Goal: Information Seeking & Learning: Learn about a topic

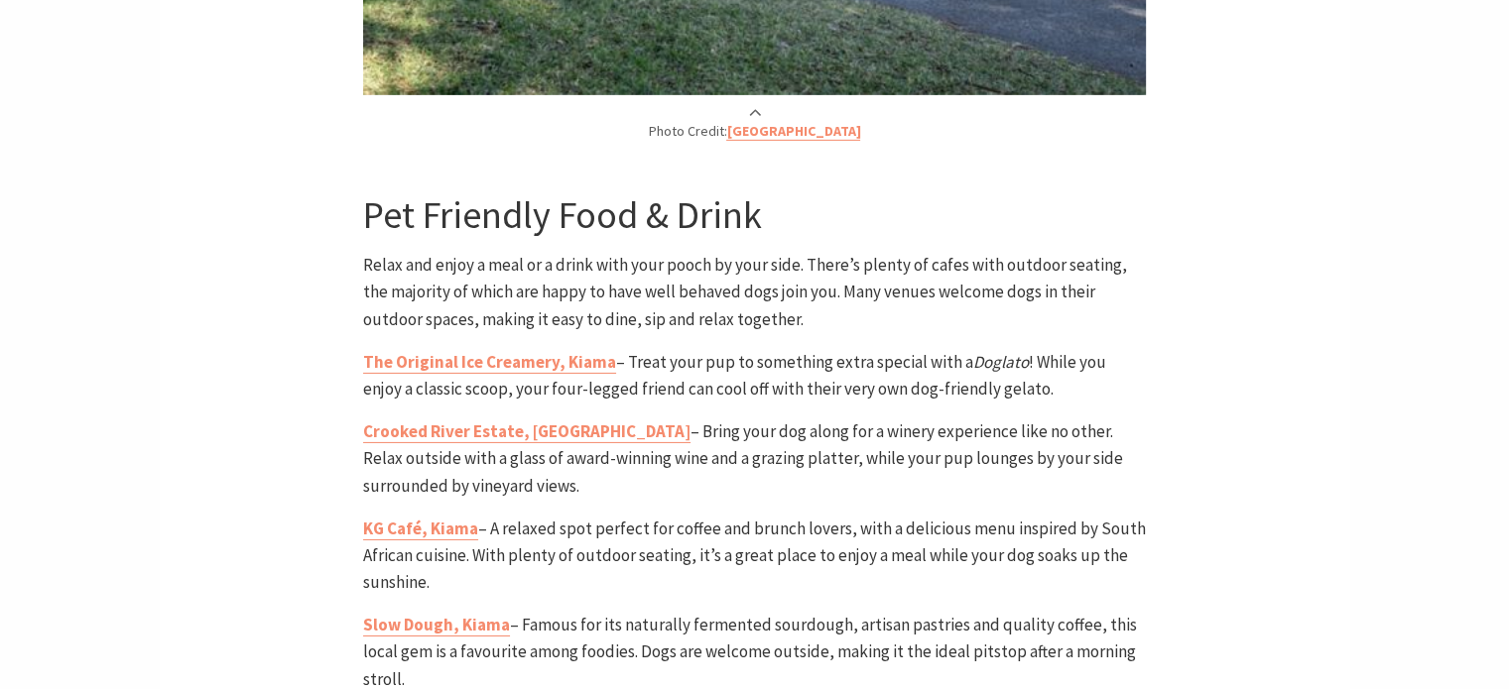
scroll to position [6348, 0]
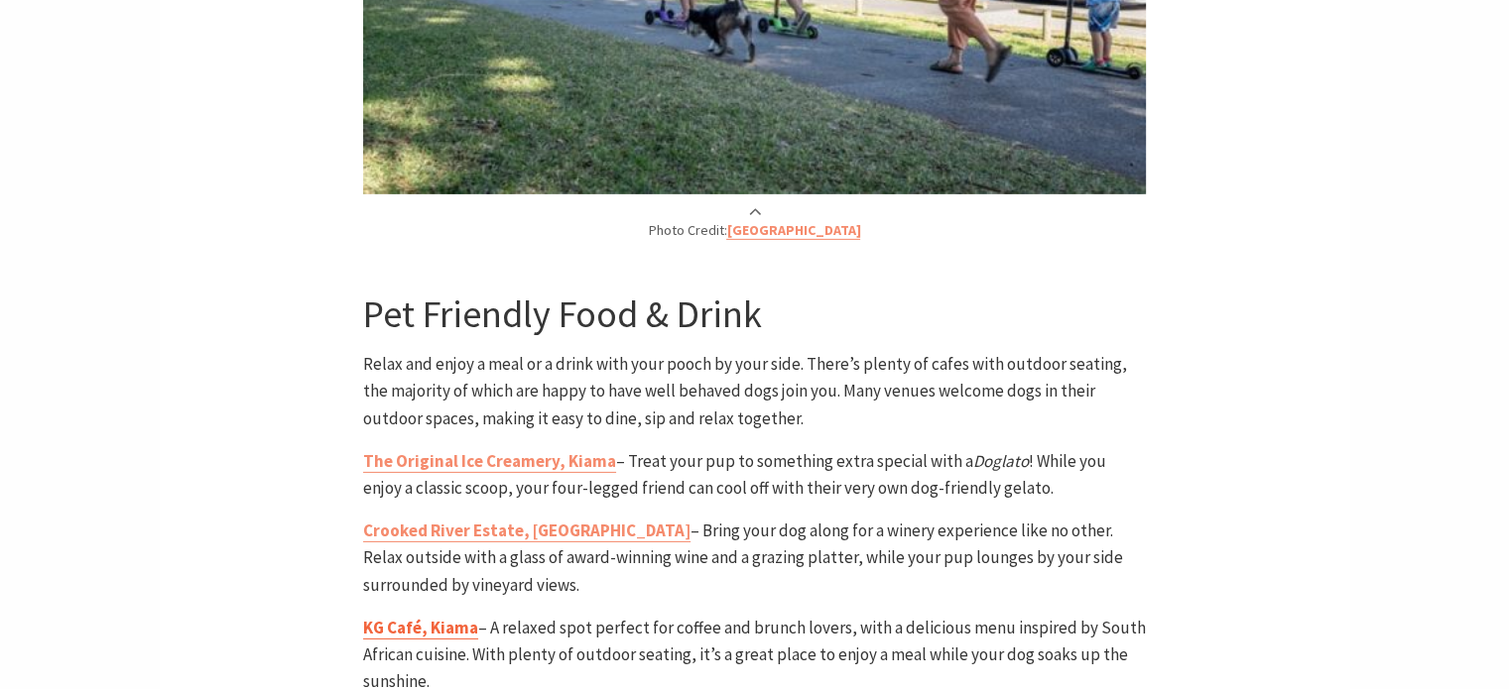
click at [444, 617] on strong "KG Café, Kiama" at bounding box center [420, 628] width 115 height 22
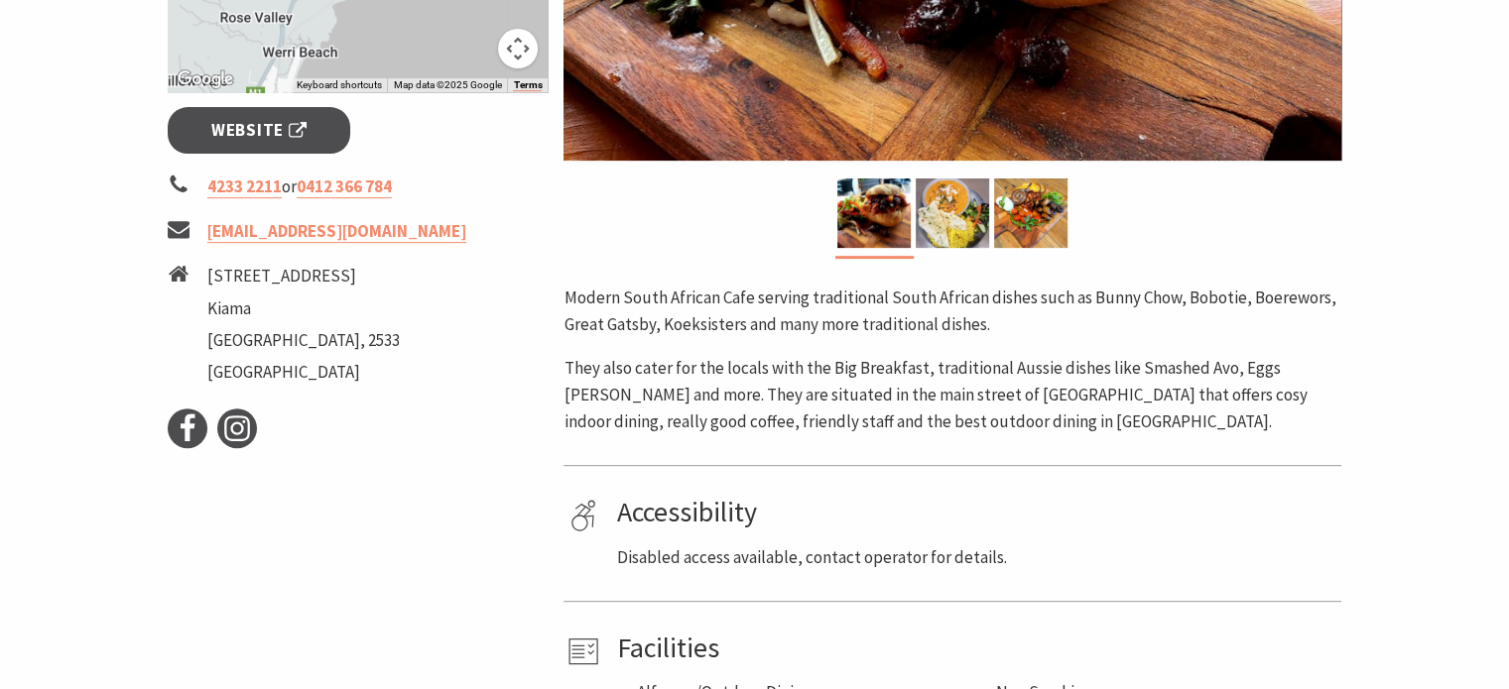
scroll to position [397, 0]
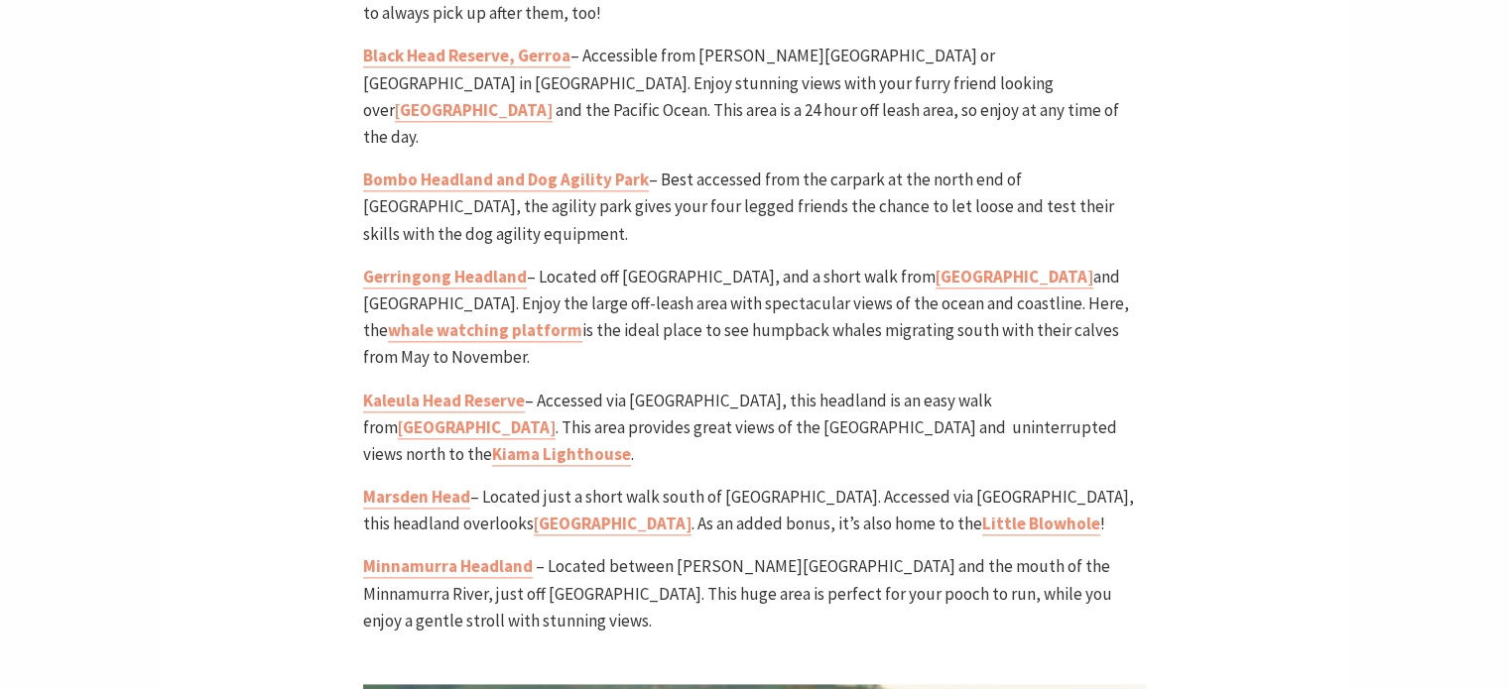
scroll to position [2083, 0]
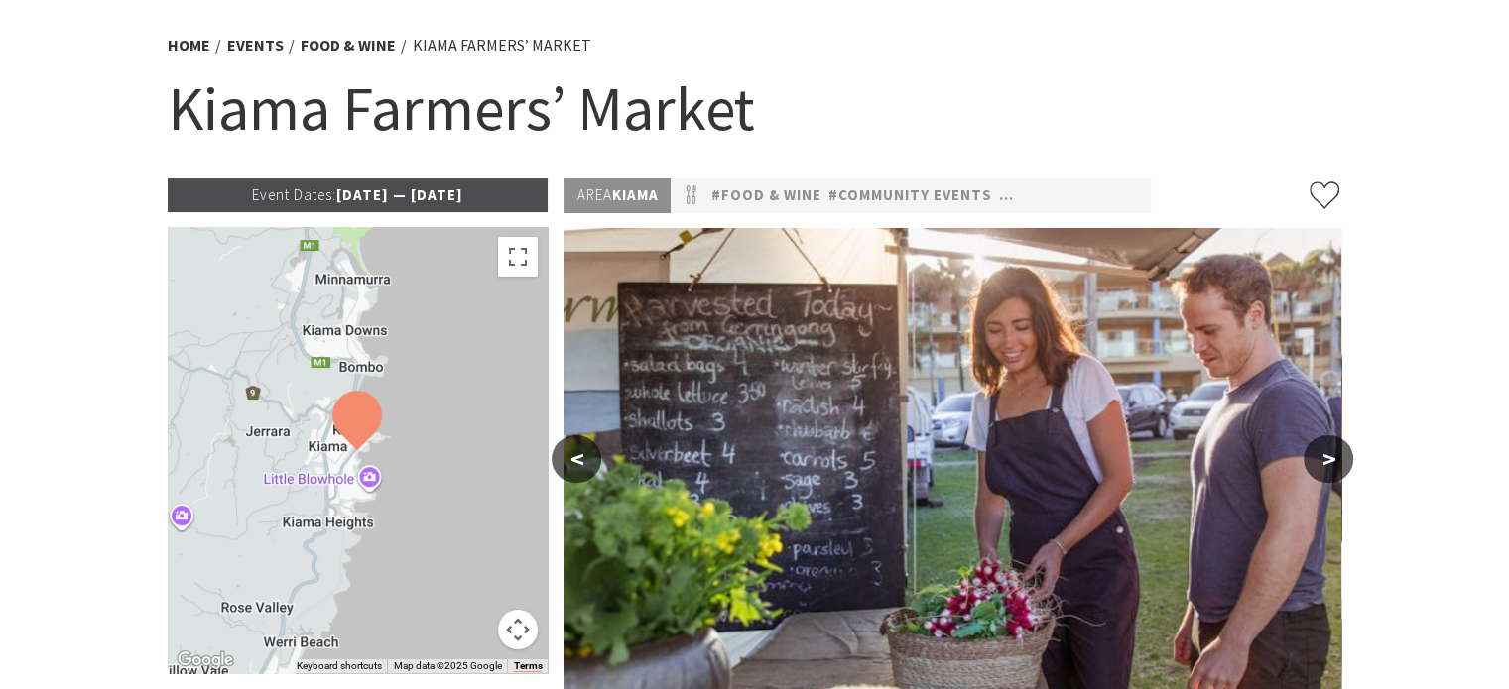
scroll to position [99, 0]
